Goal: Transaction & Acquisition: Purchase product/service

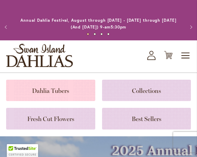
click at [58, 90] on link at bounding box center [50, 90] width 89 height 21
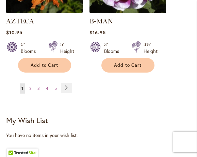
scroll to position [1358, 0]
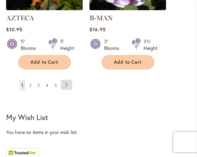
click at [67, 80] on link "Page Next" at bounding box center [66, 85] width 11 height 10
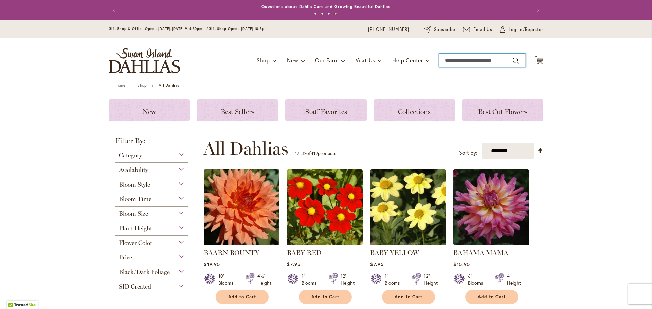
click at [196, 55] on input "Search" at bounding box center [482, 61] width 87 height 14
type input "**********"
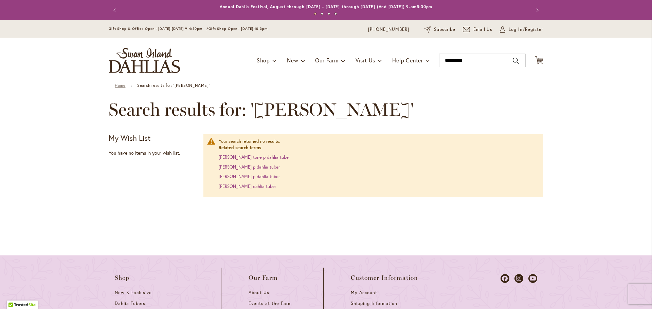
click at [116, 84] on link "Home" at bounding box center [120, 85] width 11 height 5
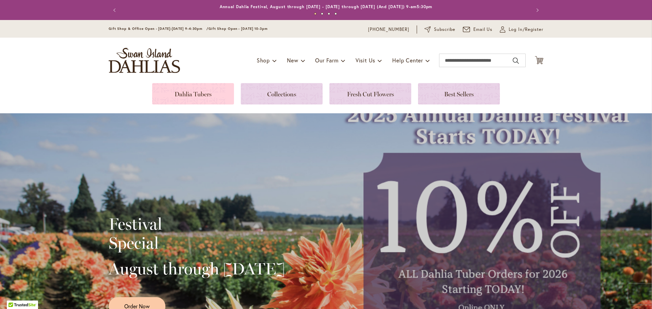
click at [167, 98] on link at bounding box center [193, 93] width 82 height 21
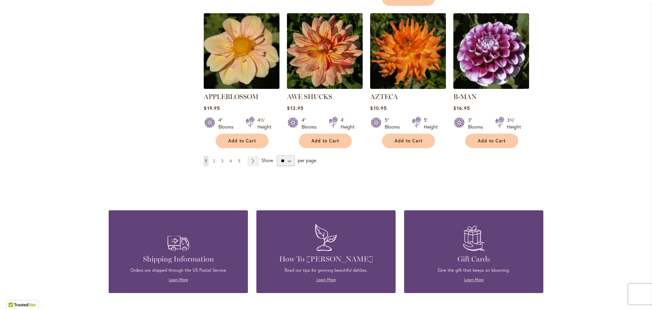
scroll to position [611, 0]
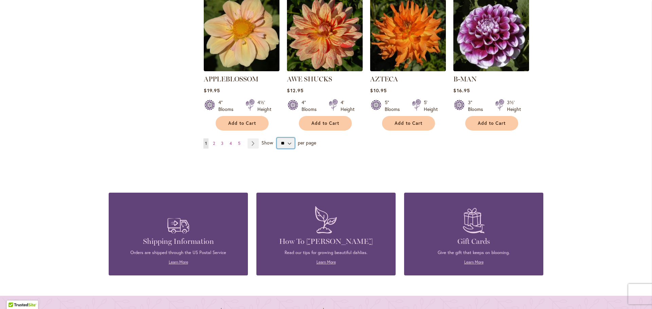
click at [284, 138] on select "** ** ** **" at bounding box center [286, 143] width 18 height 11
select select "**"
click at [277, 138] on select "** ** ** **" at bounding box center [286, 143] width 18 height 11
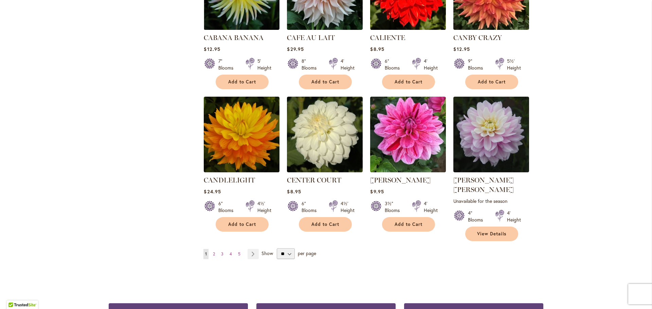
scroll to position [2240, 0]
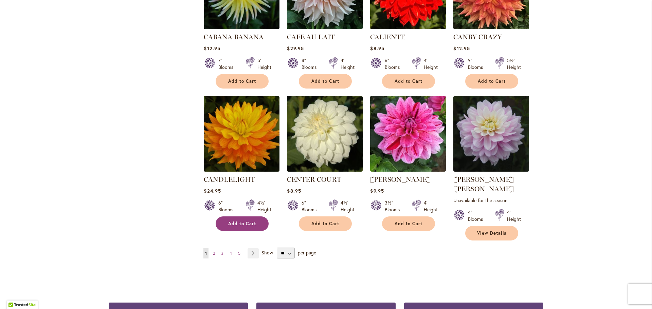
click at [240, 217] on button "Add to Cart" at bounding box center [242, 224] width 53 height 15
click at [250, 248] on link "Page Next" at bounding box center [252, 253] width 11 height 10
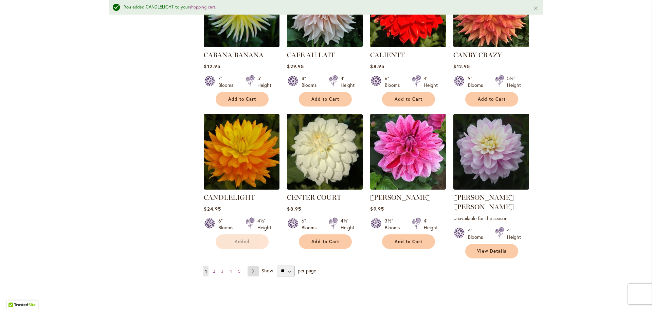
scroll to position [2258, 0]
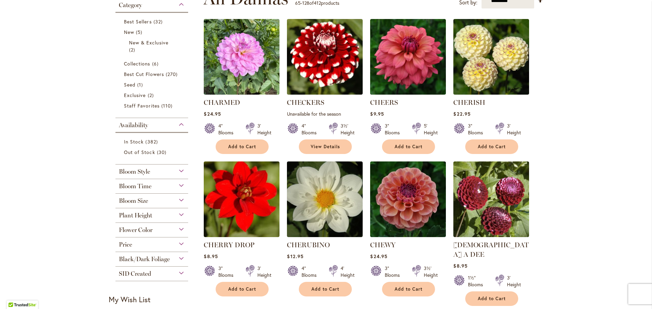
scroll to position [170, 0]
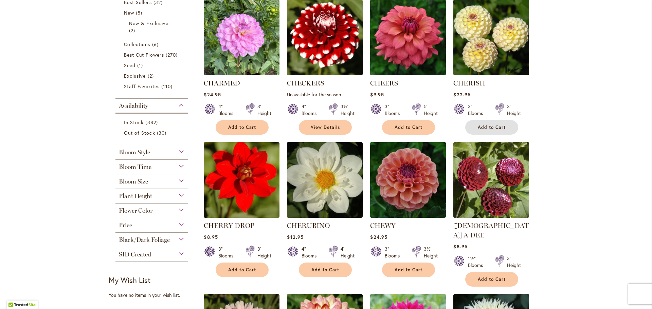
click at [498, 128] on span "Add to Cart" at bounding box center [492, 128] width 28 height 6
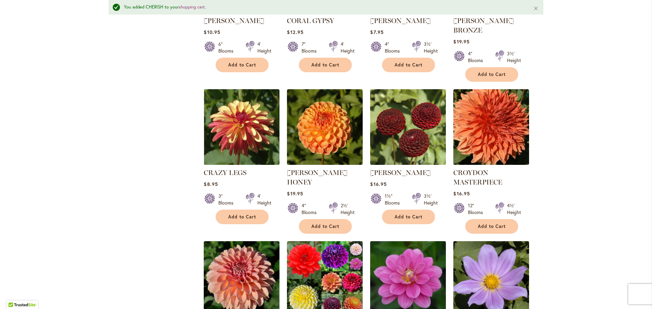
scroll to position [867, 0]
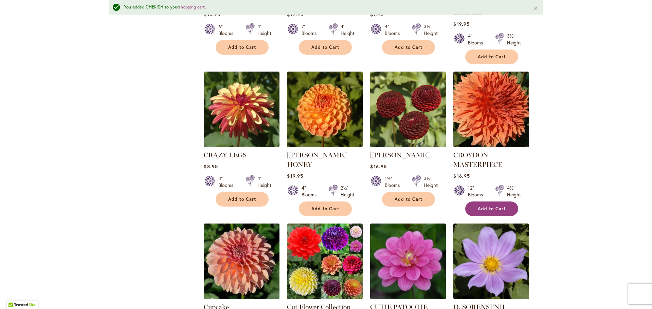
click at [505, 202] on button "Add to Cart" at bounding box center [491, 209] width 53 height 15
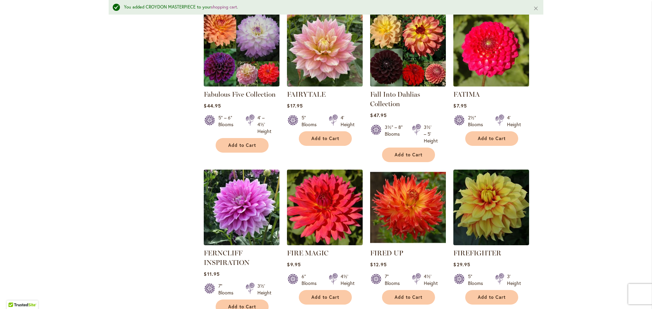
scroll to position [2258, 0]
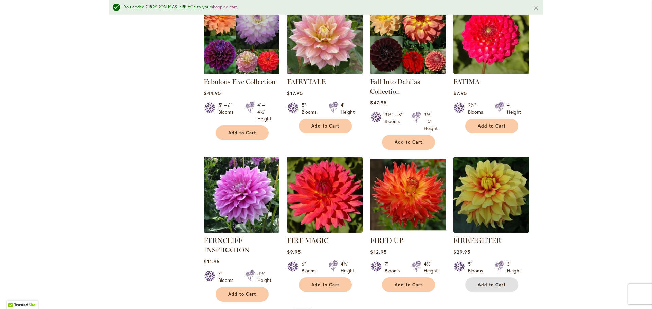
click at [492, 282] on span "Add to Cart" at bounding box center [492, 285] width 28 height 6
click at [264, 309] on link "Page Next" at bounding box center [269, 315] width 11 height 10
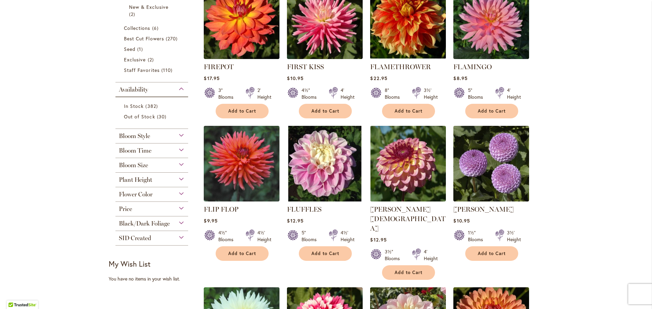
scroll to position [272, 0]
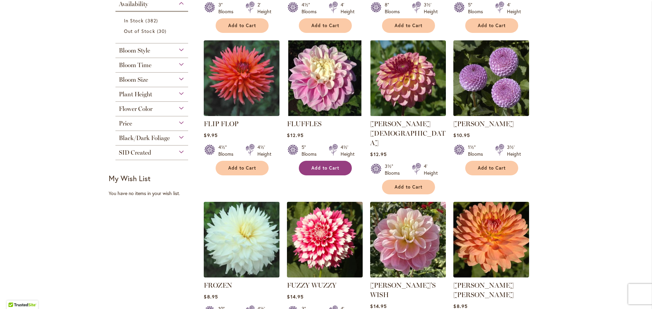
click at [335, 165] on span "Add to Cart" at bounding box center [325, 168] width 28 height 6
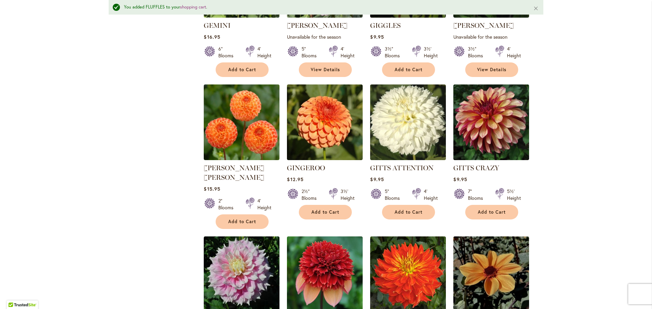
scroll to position [867, 0]
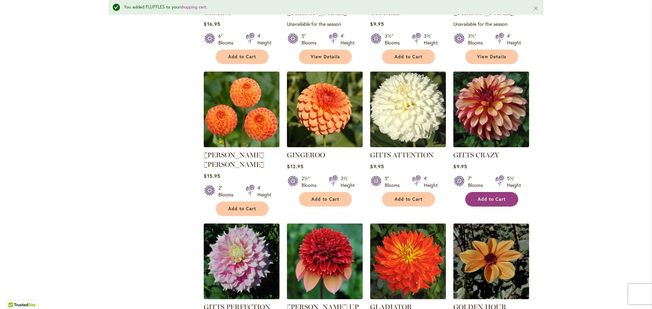
click at [494, 197] on span "Add to Cart" at bounding box center [492, 200] width 28 height 6
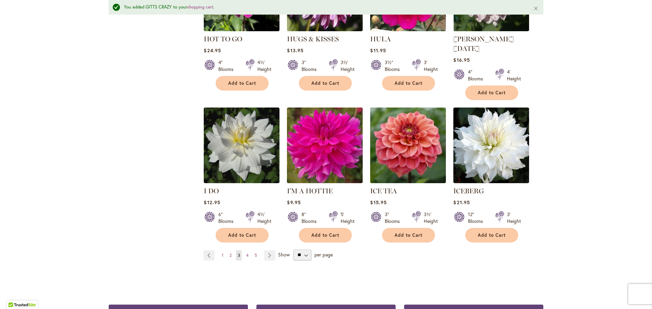
scroll to position [2326, 0]
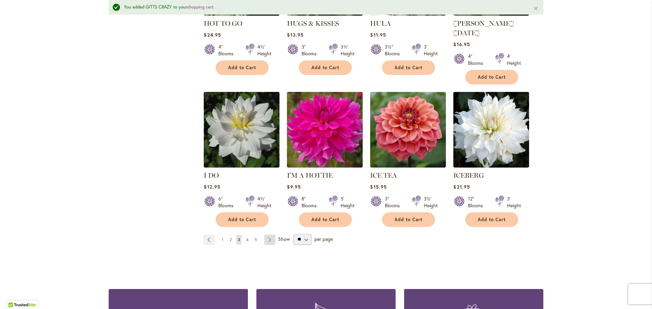
click at [269, 235] on link "Page Next" at bounding box center [269, 240] width 11 height 10
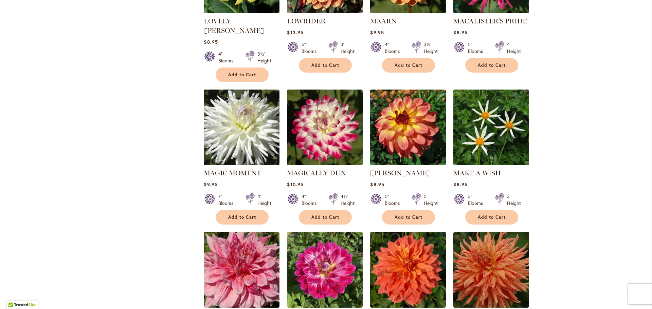
scroll to position [2003, 0]
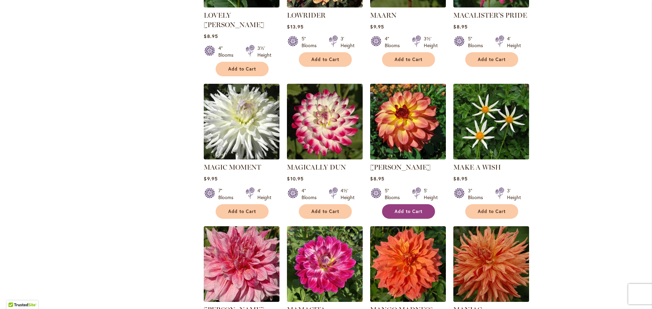
click at [411, 209] on span "Add to Cart" at bounding box center [408, 212] width 28 height 6
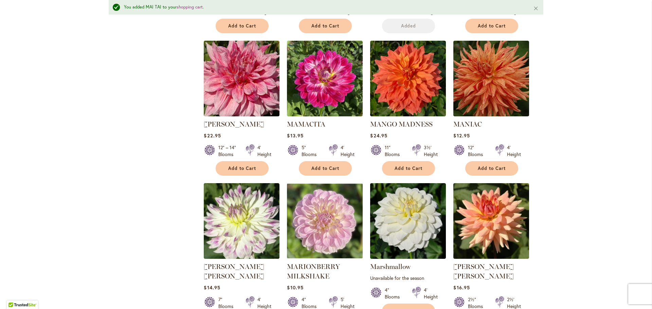
scroll to position [2224, 0]
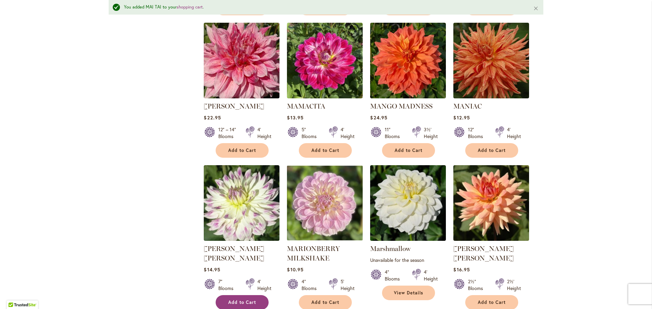
click at [257, 295] on button "Add to Cart" at bounding box center [242, 302] width 53 height 15
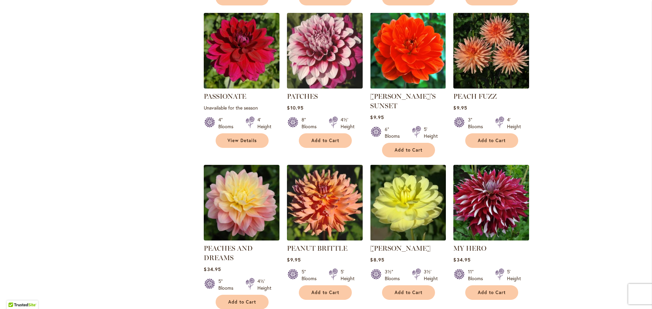
scroll to position [1765, 0]
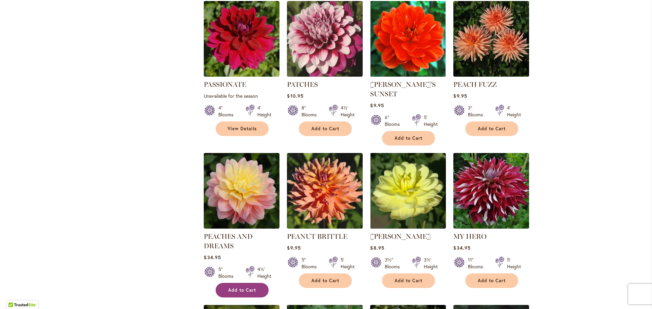
click at [246, 287] on span "Add to Cart" at bounding box center [242, 290] width 28 height 6
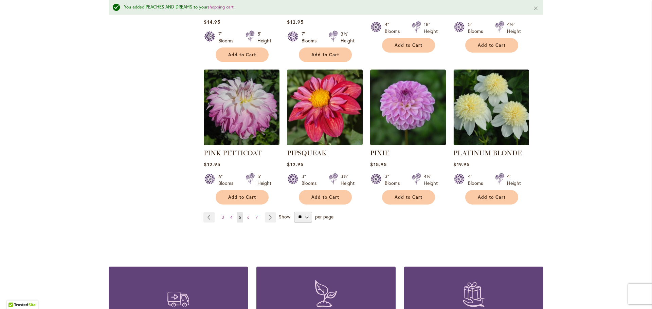
scroll to position [2326, 0]
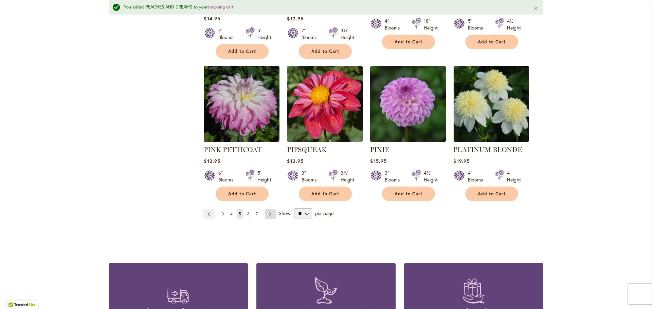
click at [265, 209] on link "Page Next" at bounding box center [270, 214] width 11 height 10
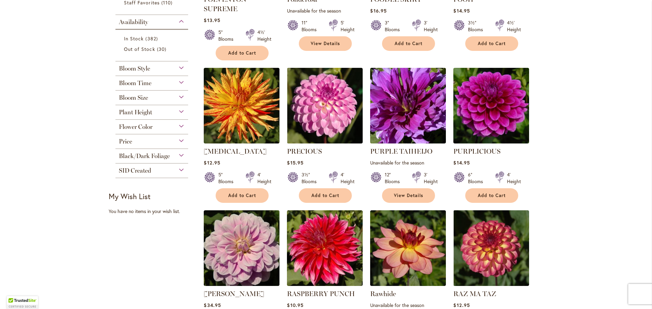
scroll to position [305, 0]
